Goal: Task Accomplishment & Management: Use online tool/utility

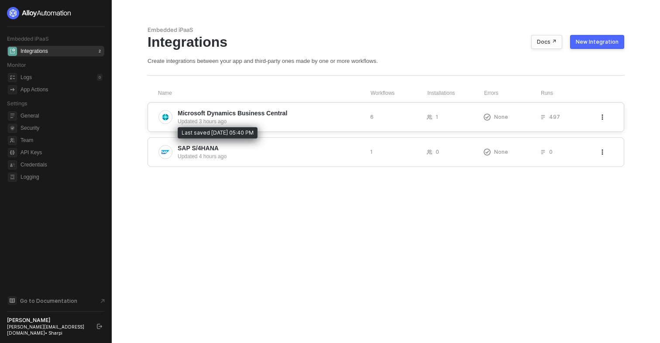
click at [197, 119] on div "Updated 3 hours ago" at bounding box center [270, 121] width 185 height 8
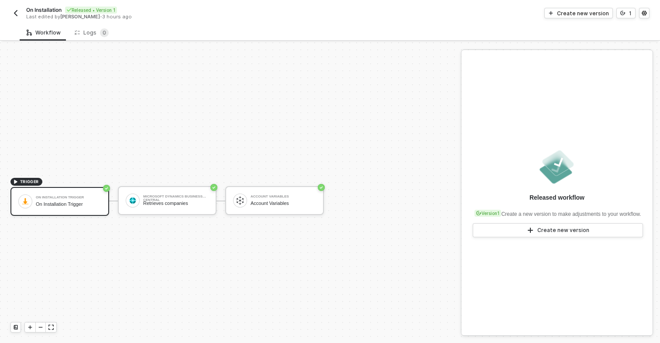
scroll to position [16, 0]
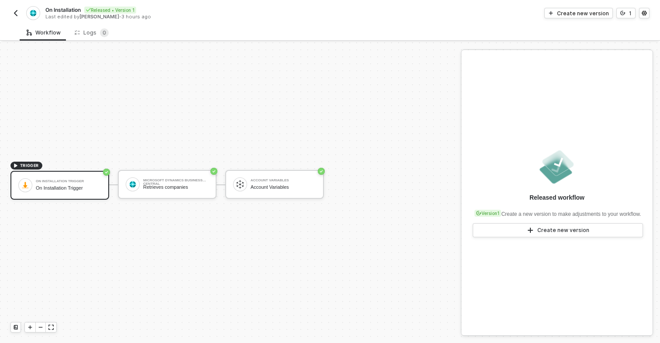
click at [16, 15] on img "button" at bounding box center [15, 13] width 7 height 7
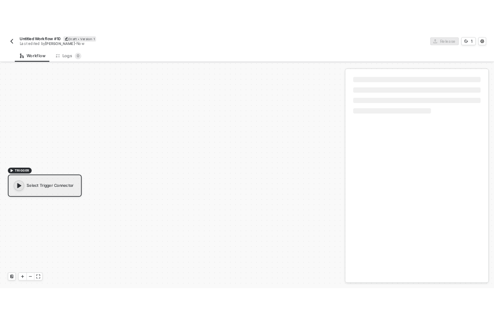
scroll to position [16, 0]
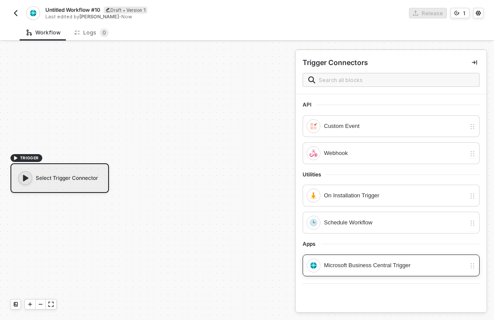
click at [371, 265] on div "Microsoft Business Central Trigger" at bounding box center [395, 266] width 142 height 10
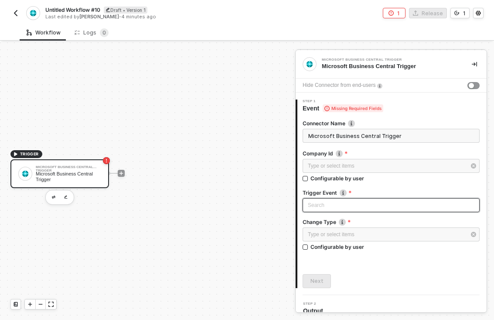
click at [391, 205] on input "search" at bounding box center [391, 205] width 167 height 13
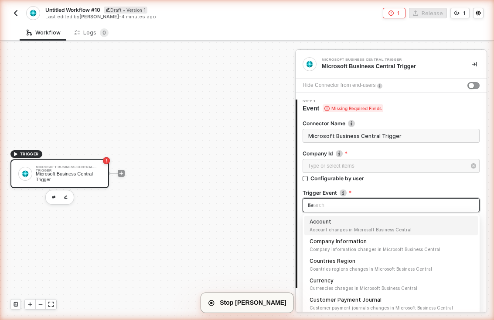
type input "item"
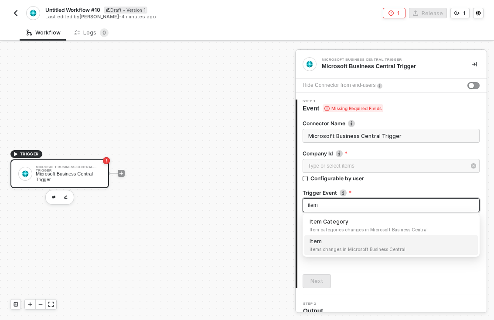
click at [315, 241] on div "Item items changes in Microsoft Business Central" at bounding box center [391, 244] width 163 height 15
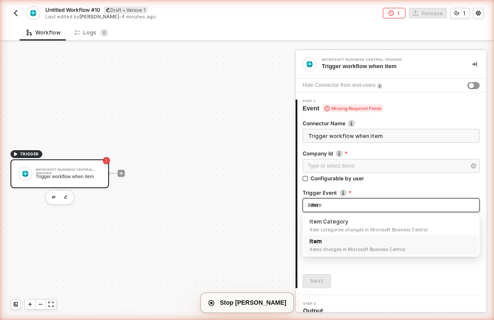
type input "Trigger workflow when item"
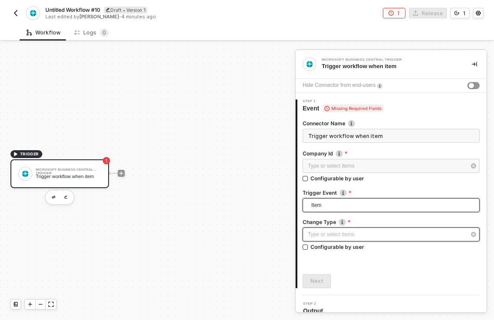
click at [391, 234] on div "Type or select items ﻿" at bounding box center [387, 234] width 158 height 8
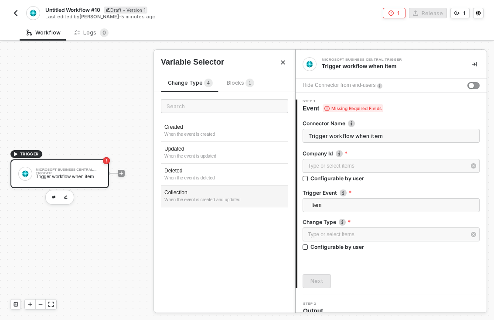
click at [177, 192] on div "Collection" at bounding box center [225, 192] width 120 height 7
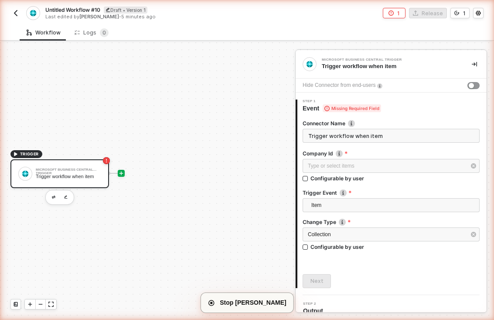
click at [121, 172] on icon "icon-play" at bounding box center [121, 173] width 5 height 5
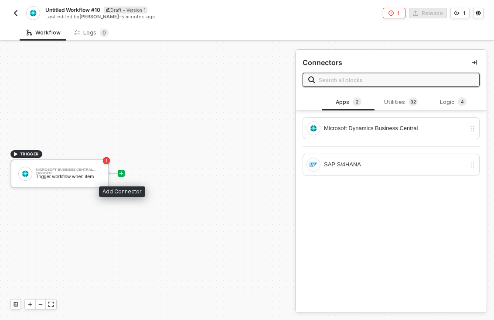
click at [391, 79] on input "text" at bounding box center [396, 80] width 155 height 10
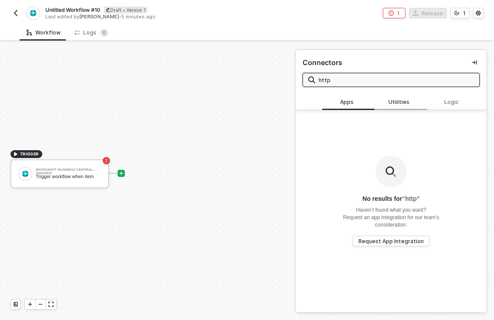
type input "http"
click at [395, 102] on div "Utilities" at bounding box center [401, 102] width 38 height 7
click at [391, 79] on input "http" at bounding box center [396, 80] width 155 height 10
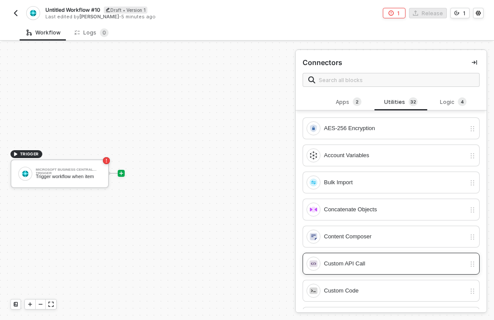
click at [346, 264] on div "Custom API Call" at bounding box center [395, 264] width 142 height 10
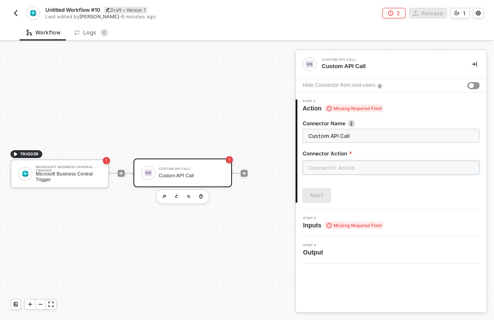
click at [391, 167] on input "text" at bounding box center [391, 168] width 177 height 14
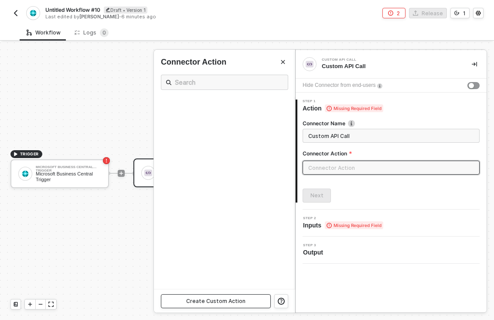
click at [216, 301] on div "Create Custom Action" at bounding box center [215, 301] width 59 height 7
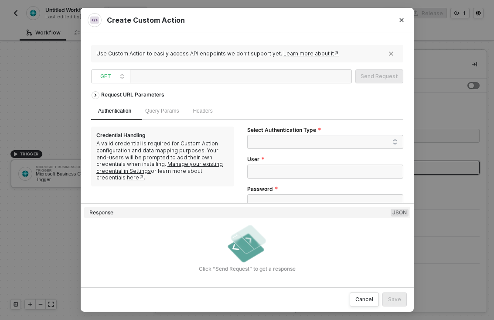
click at [283, 62] on div "Use Custom Action to easily access API endpoints we don’t support yet. Learn mo…" at bounding box center [247, 53] width 312 height 17
click at [110, 76] on span "GET" at bounding box center [112, 76] width 24 height 13
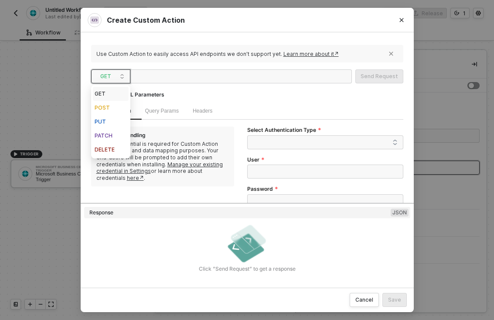
click at [122, 76] on span "GET" at bounding box center [112, 76] width 24 height 13
click at [101, 108] on div "Authentication" at bounding box center [114, 111] width 33 height 8
click at [110, 76] on span "GET" at bounding box center [112, 76] width 24 height 13
click at [101, 108] on div "Authentication" at bounding box center [114, 111] width 33 height 8
click at [105, 76] on span "GET" at bounding box center [112, 76] width 24 height 13
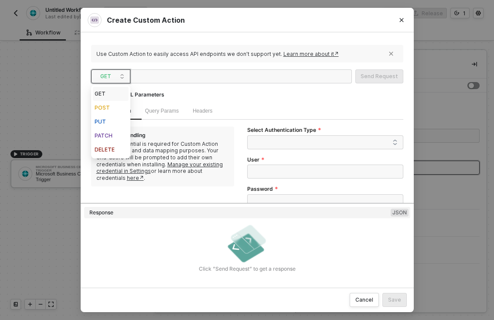
click at [105, 76] on span "GET" at bounding box center [112, 76] width 24 height 13
click at [101, 108] on div "POST" at bounding box center [111, 108] width 32 height 10
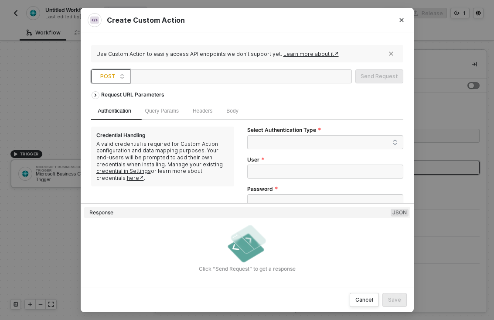
click at [240, 76] on div at bounding box center [241, 76] width 222 height 14
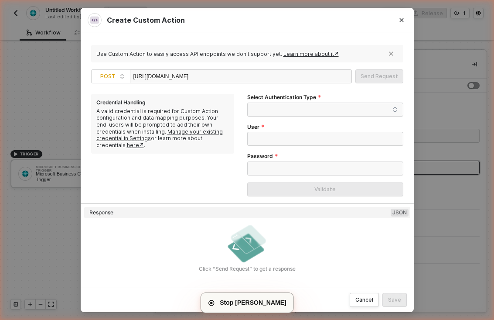
scroll to position [0, 0]
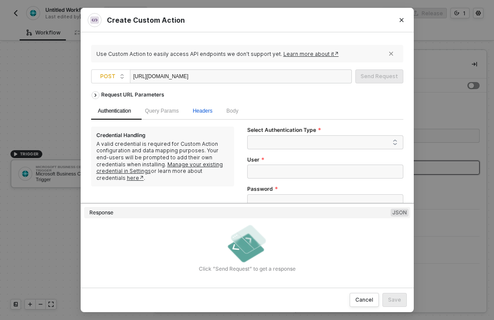
click at [207, 111] on span "Headers" at bounding box center [203, 111] width 20 height 6
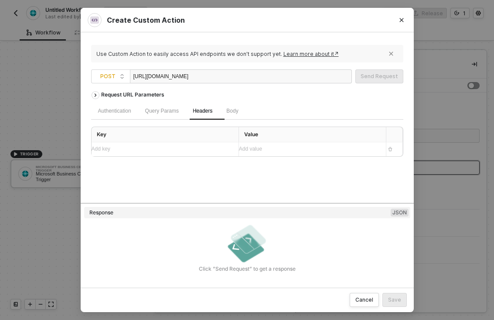
click at [165, 149] on div "Add key ﻿" at bounding box center [162, 149] width 140 height 8
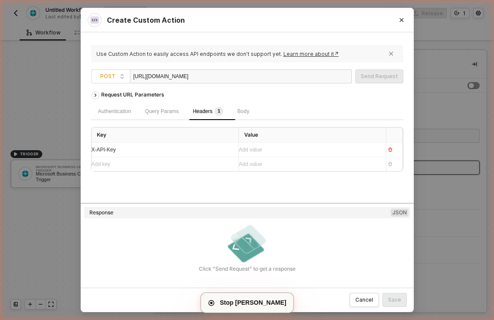
click at [313, 150] on div "Add value ﻿" at bounding box center [309, 150] width 140 height 8
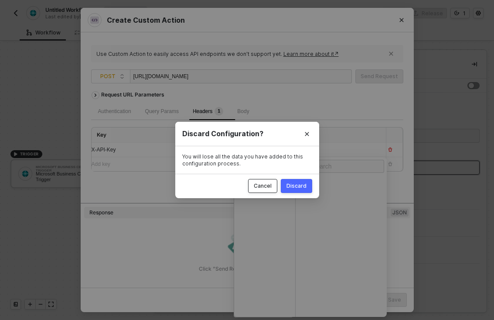
click at [264, 185] on div "Cancel" at bounding box center [263, 185] width 18 height 7
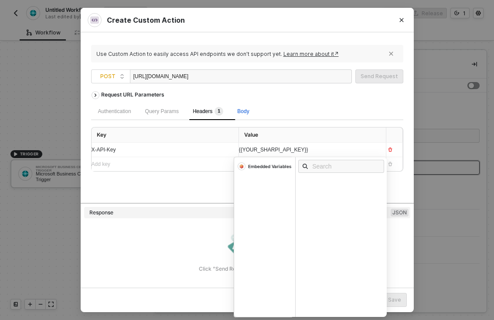
click at [248, 111] on span "Body" at bounding box center [243, 111] width 12 height 6
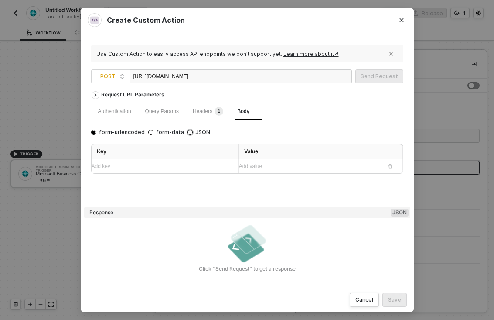
click at [188, 132] on input "JSON" at bounding box center [190, 132] width 5 height 5
radio input "true"
radio input "false"
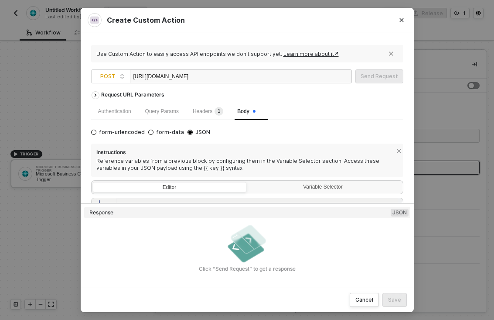
click at [169, 187] on div "Editor" at bounding box center [169, 188] width 153 height 12
click at [93, 182] on input "Editor" at bounding box center [93, 182] width 0 height 0
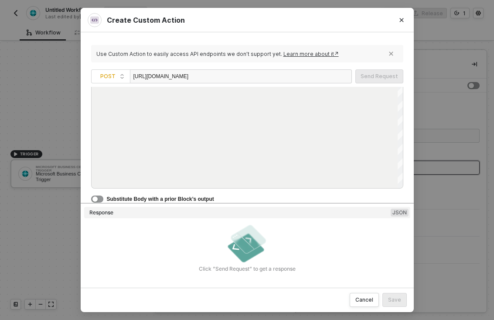
click at [247, 137] on div at bounding box center [260, 129] width 288 height 120
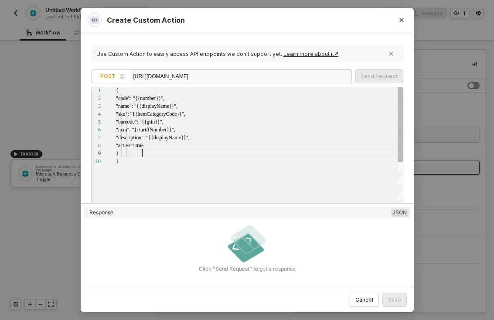
scroll to position [63, 26]
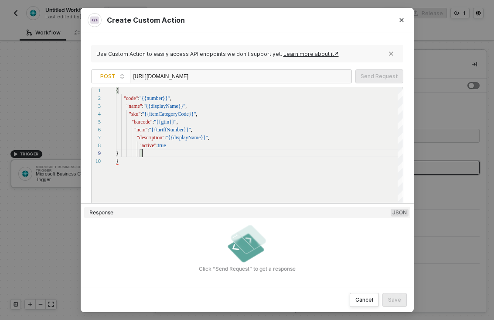
type textarea "{ "code": "{{number}}", "name": "{{displayName}}", "sku": "{{itemCategoryCode}}…"
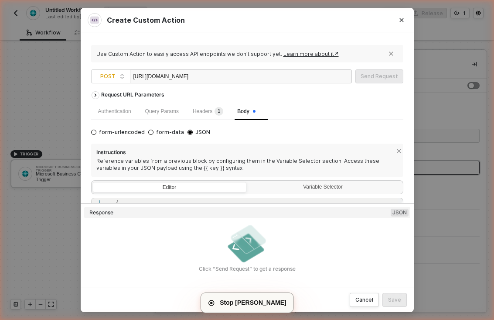
scroll to position [130, 0]
